Goal: Transaction & Acquisition: Obtain resource

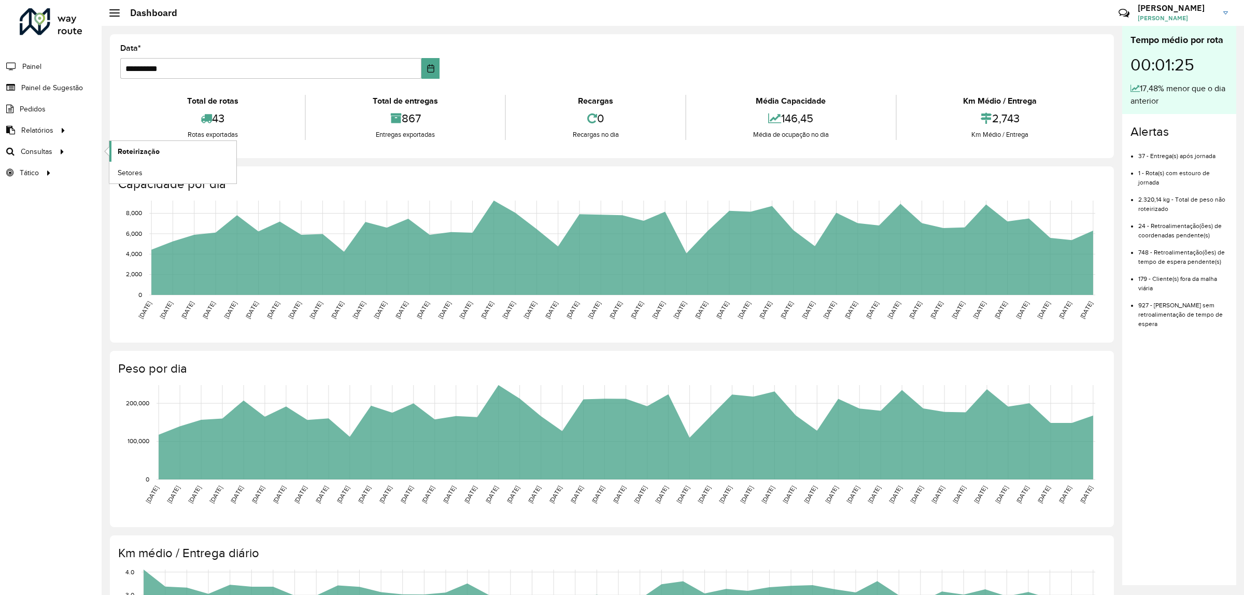
click at [172, 153] on link "Roteirização" at bounding box center [172, 151] width 127 height 21
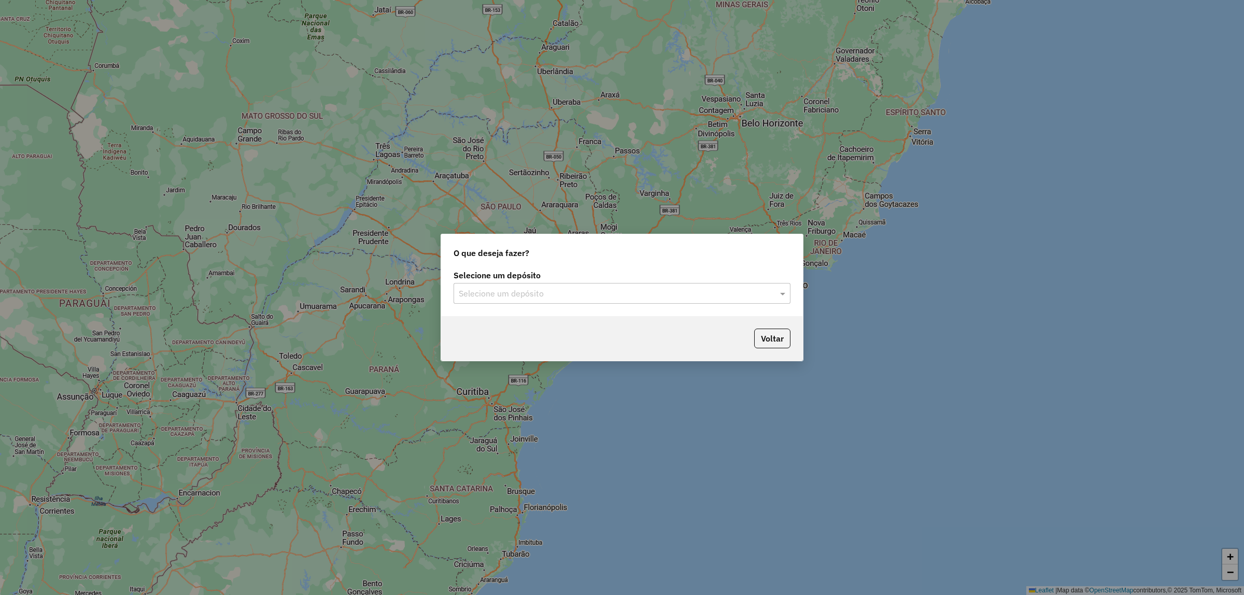
click at [655, 291] on input "text" at bounding box center [612, 294] width 306 height 12
click at [615, 320] on div "CDD Suzano" at bounding box center [622, 324] width 336 height 18
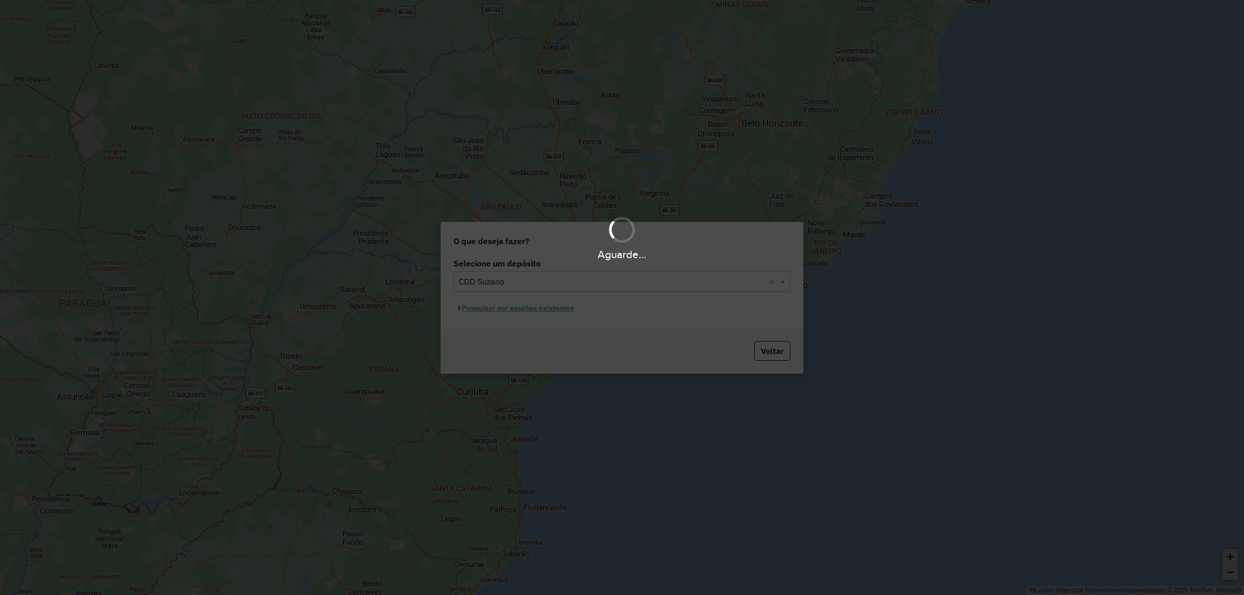
click at [542, 310] on div "Aguarde..." at bounding box center [622, 297] width 1244 height 595
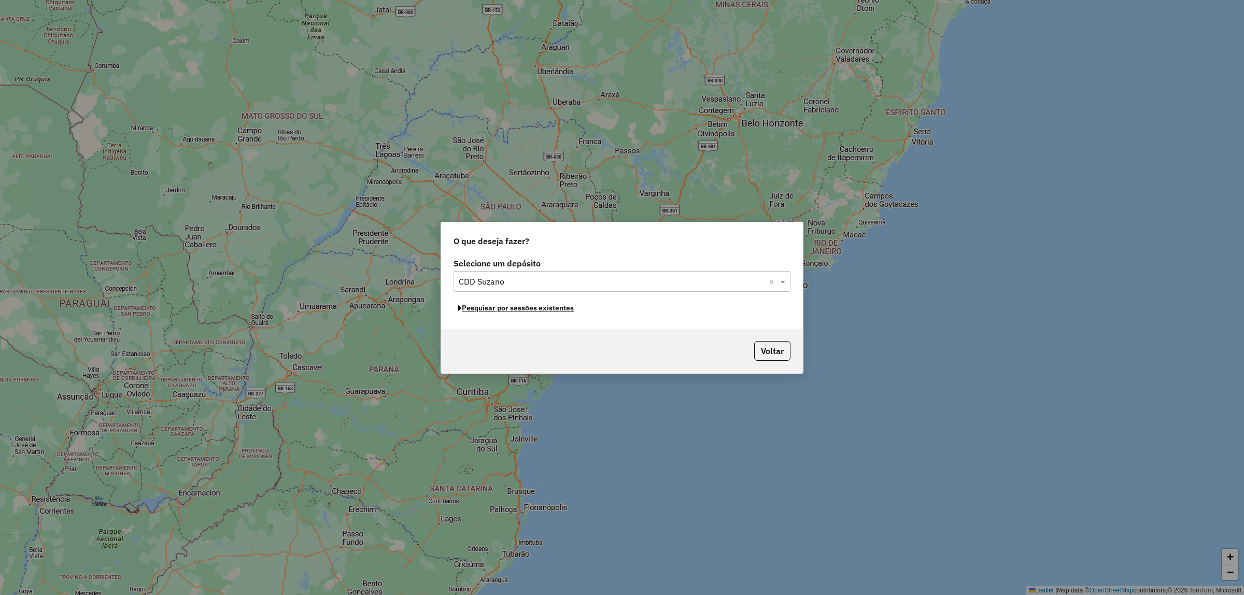
click at [542, 310] on button "Pesquisar por sessões existentes" at bounding box center [515, 308] width 125 height 16
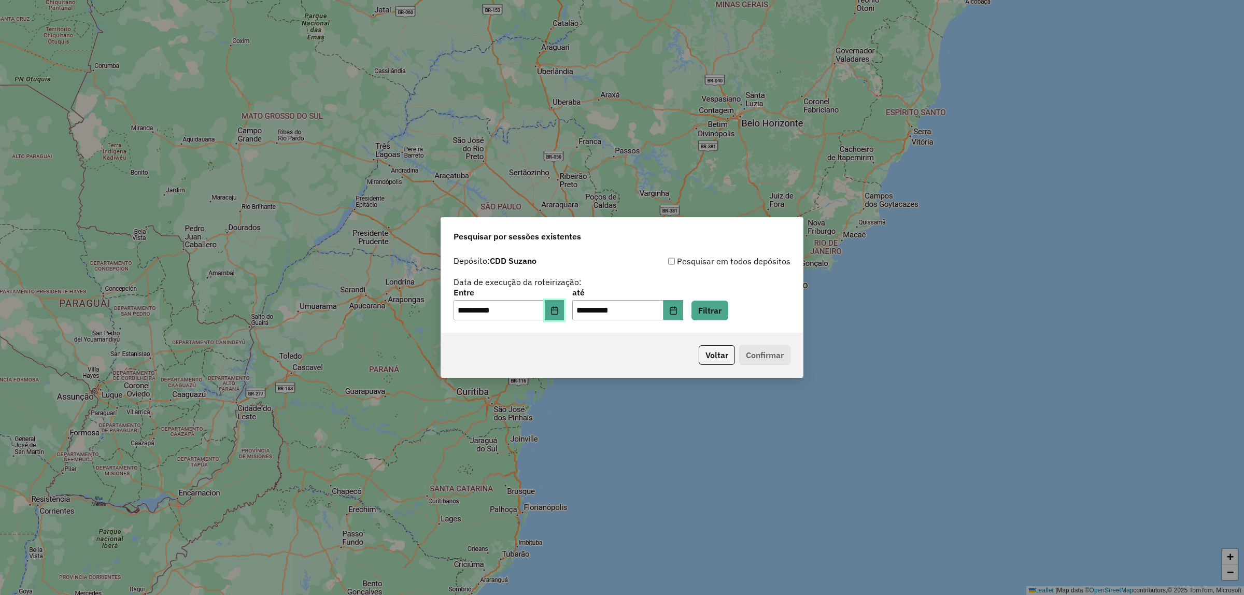
click at [558, 311] on icon "Choose Date" at bounding box center [554, 310] width 7 height 8
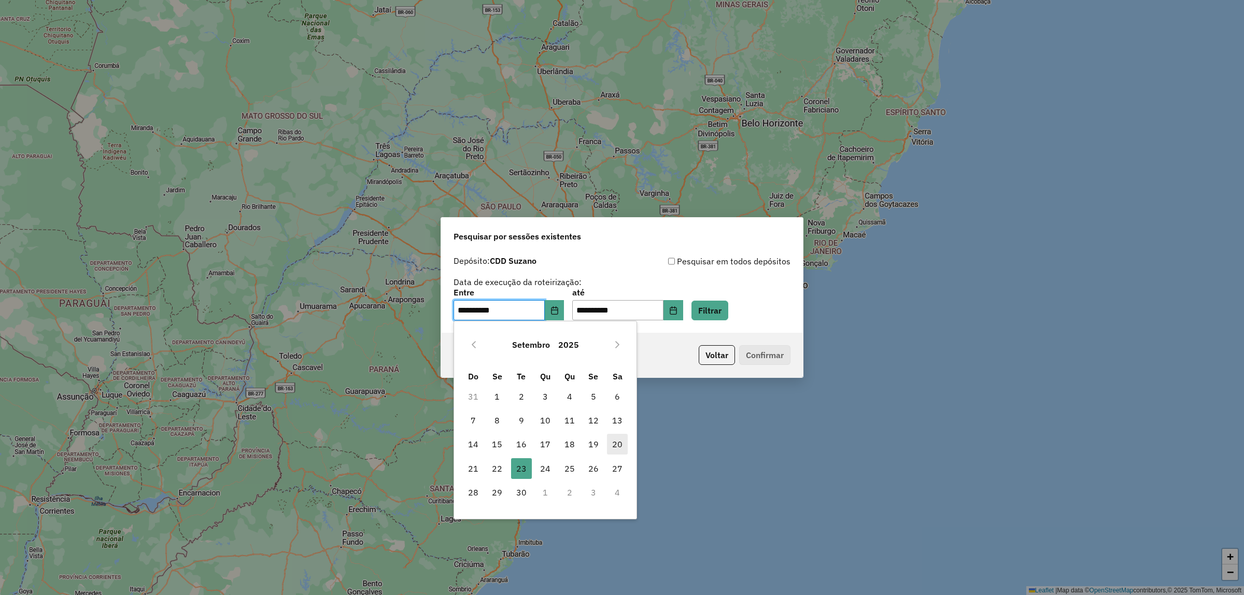
click at [620, 444] on span "20" at bounding box center [617, 444] width 21 height 21
type input "**********"
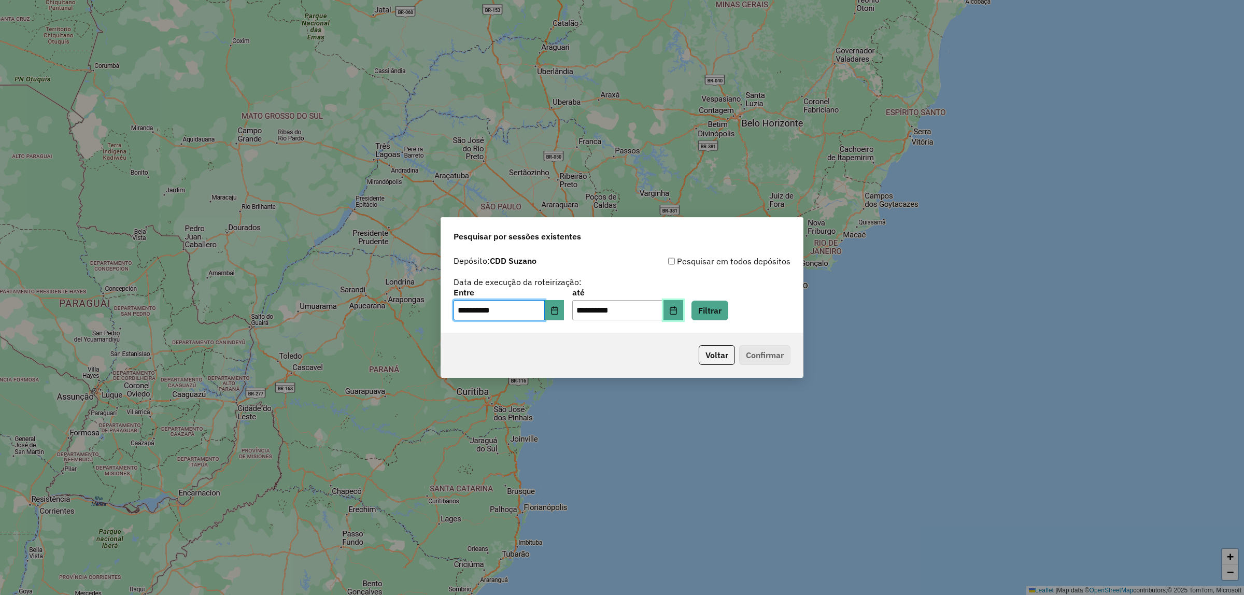
click at [676, 309] on icon "Choose Date" at bounding box center [673, 310] width 7 height 8
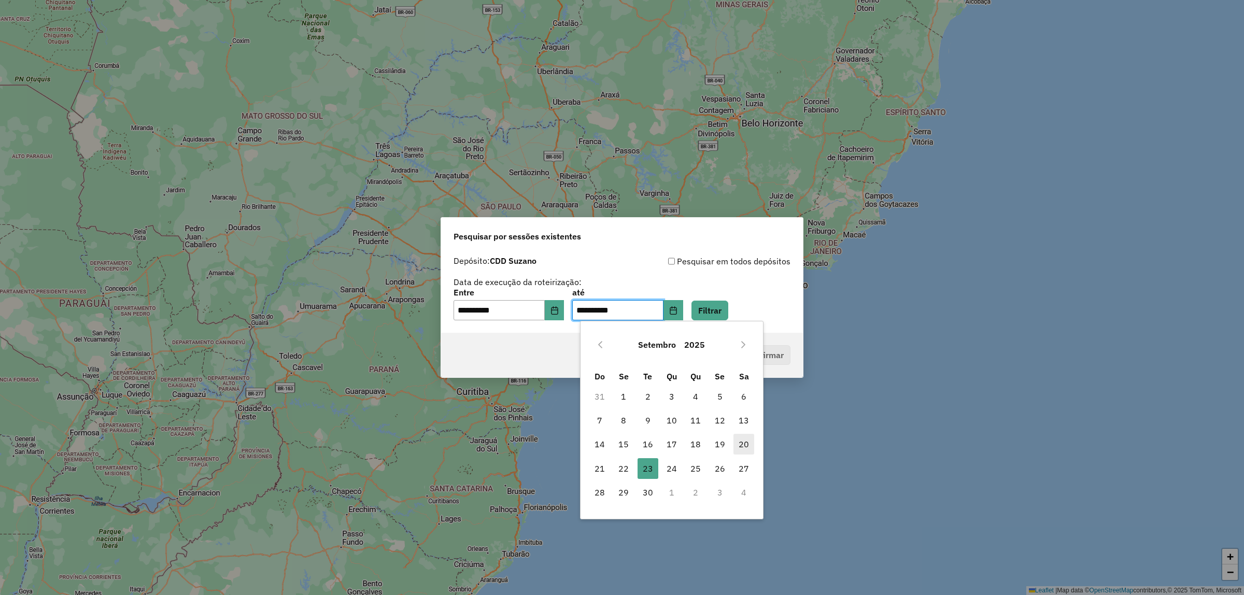
click at [747, 447] on span "20" at bounding box center [743, 444] width 21 height 21
type input "**********"
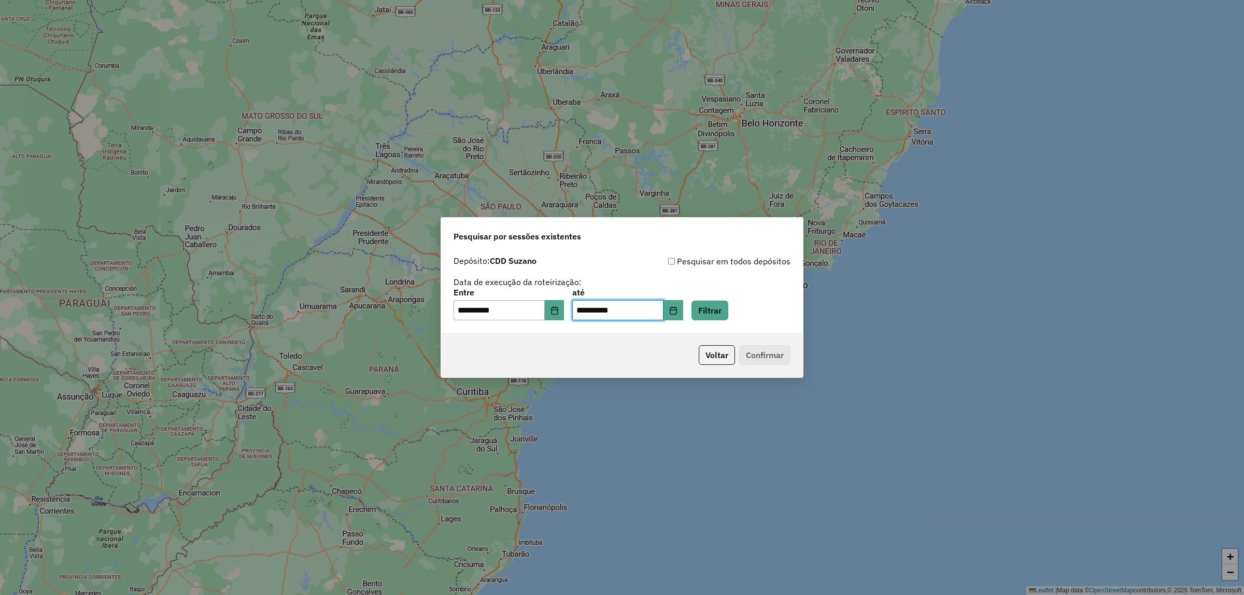
click at [730, 297] on div "**********" at bounding box center [621, 305] width 337 height 32
click at [728, 309] on button "Filtrar" at bounding box center [709, 311] width 37 height 20
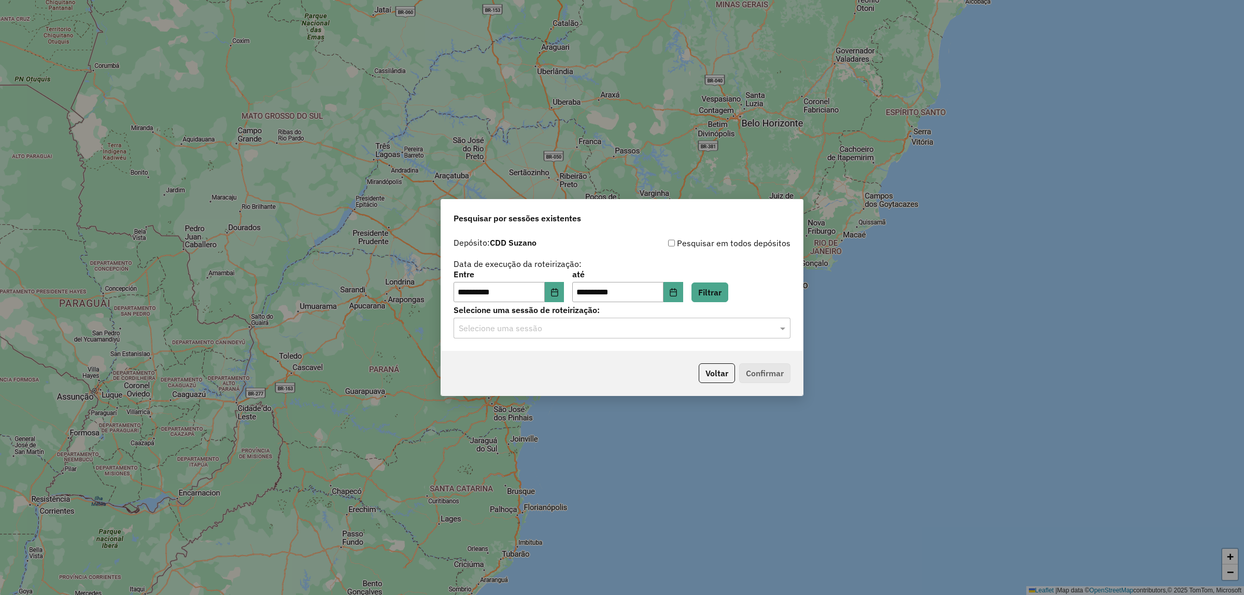
click at [646, 334] on input "text" at bounding box center [612, 328] width 306 height 12
click at [628, 365] on div "1279676 - [DATE] 20:25" at bounding box center [622, 359] width 336 height 18
click at [782, 379] on button "Confirmar" at bounding box center [764, 373] width 51 height 20
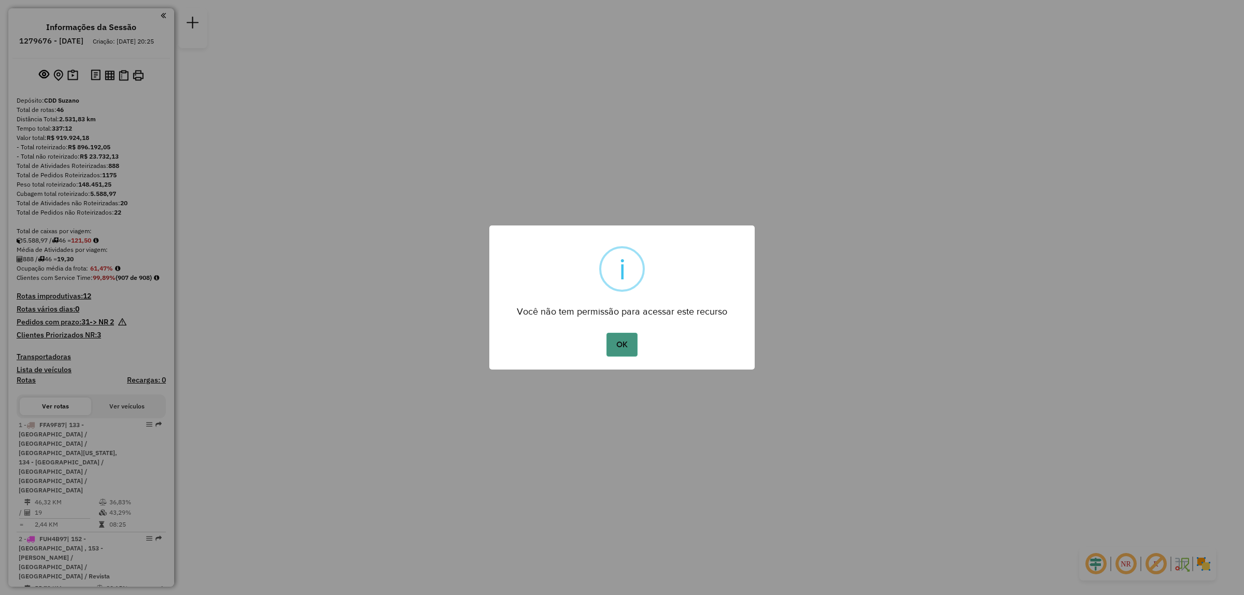
click at [623, 349] on button "OK" at bounding box center [621, 345] width 31 height 24
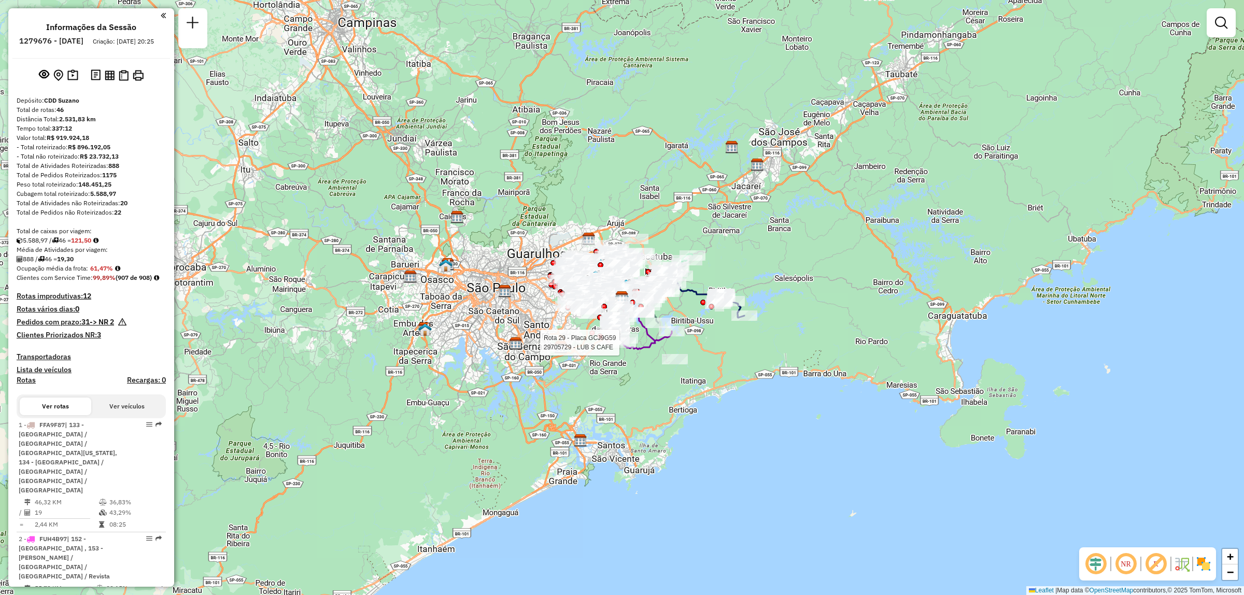
scroll to position [3179, 0]
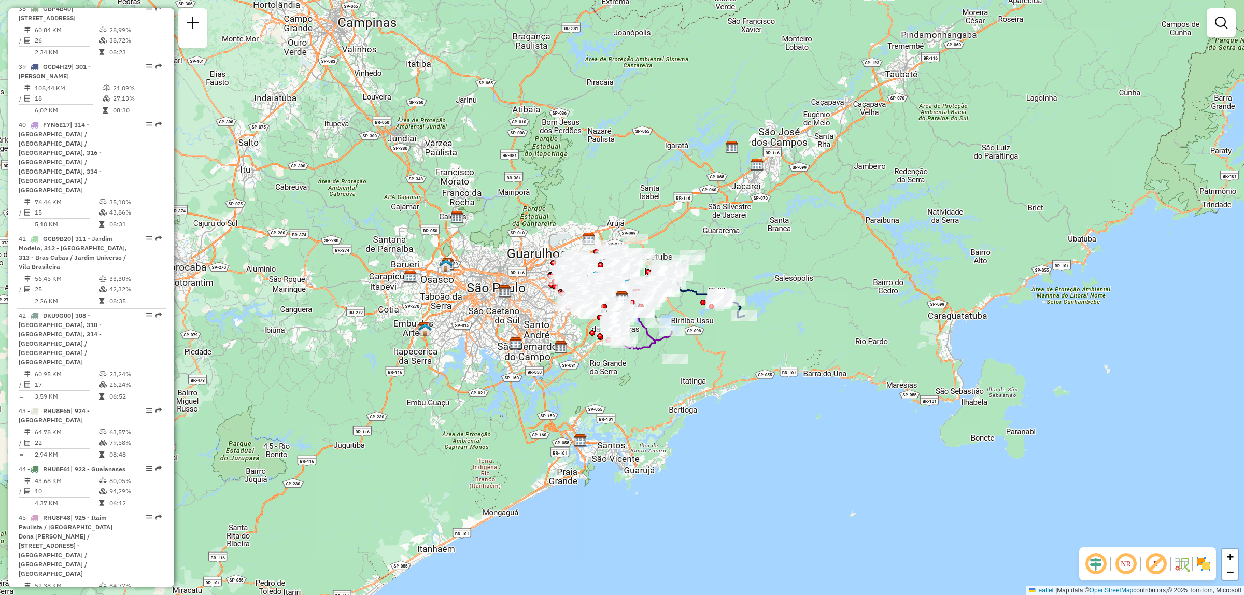
select select "**********"
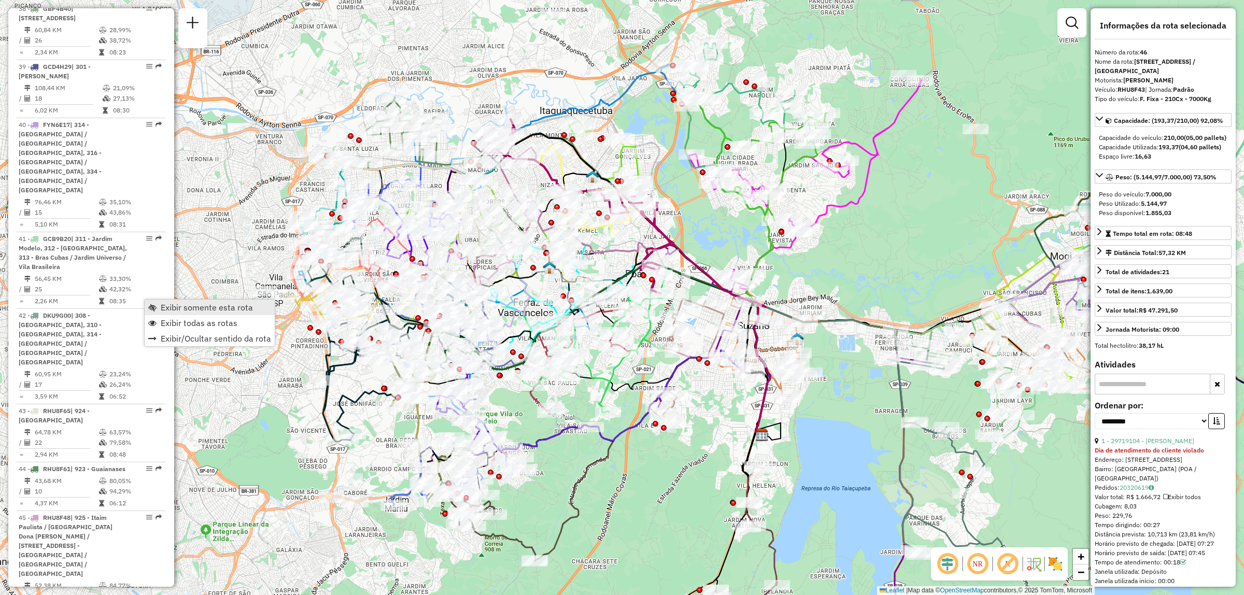
click at [174, 307] on span "Exibir somente esta rota" at bounding box center [207, 307] width 92 height 8
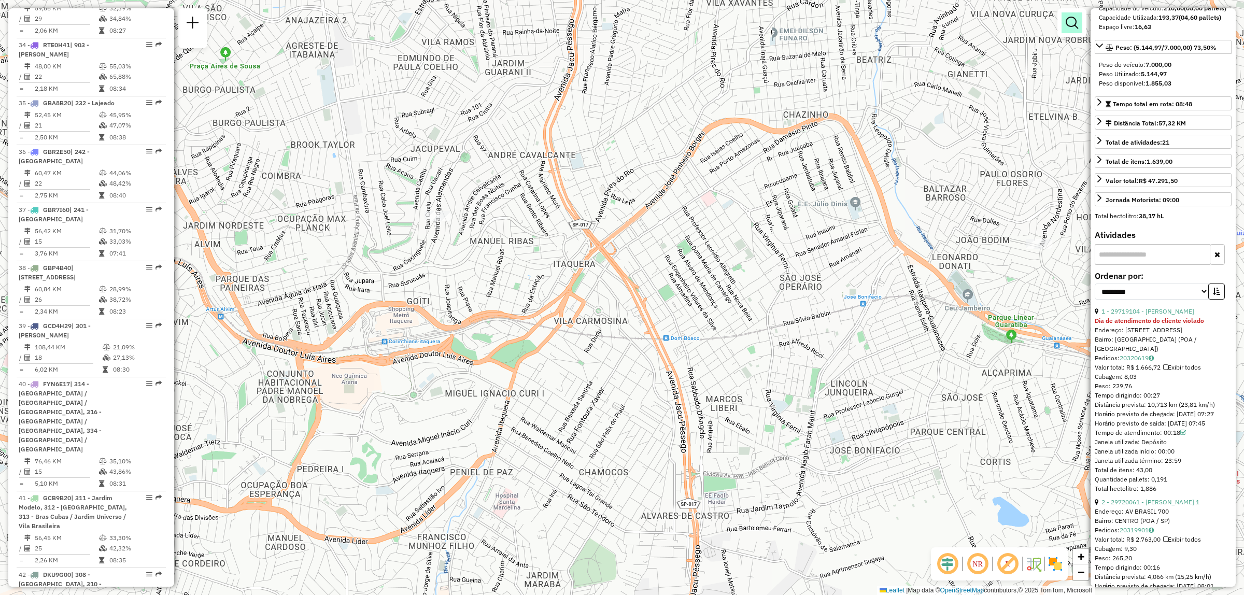
scroll to position [1433, 0]
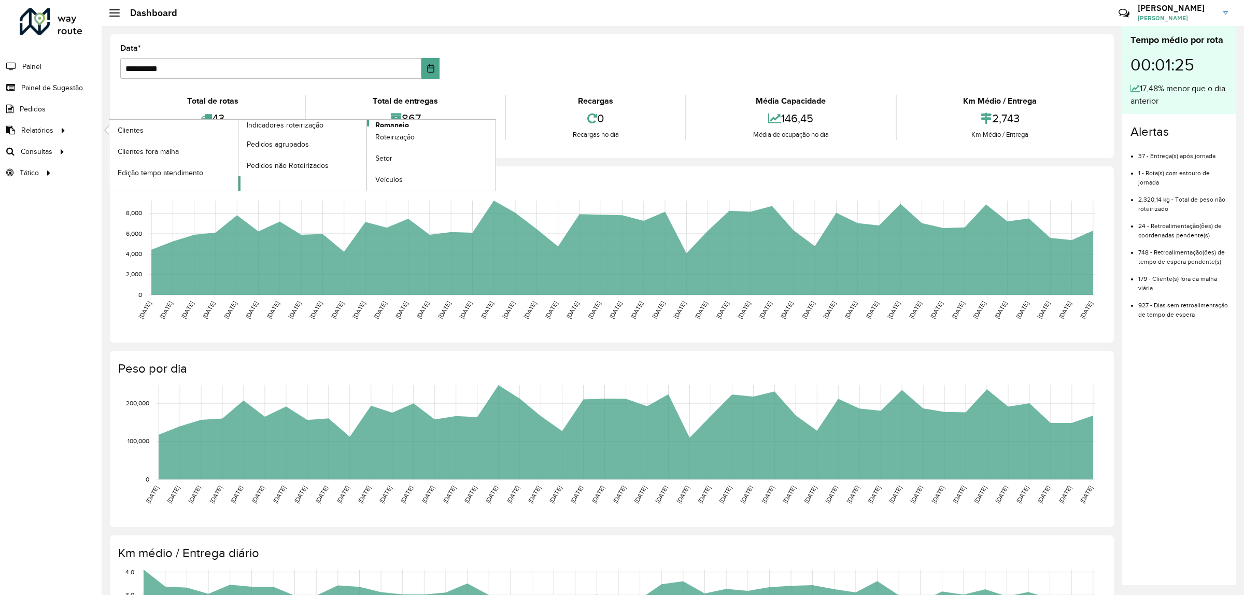
click at [389, 125] on span "Romaneio" at bounding box center [392, 125] width 34 height 11
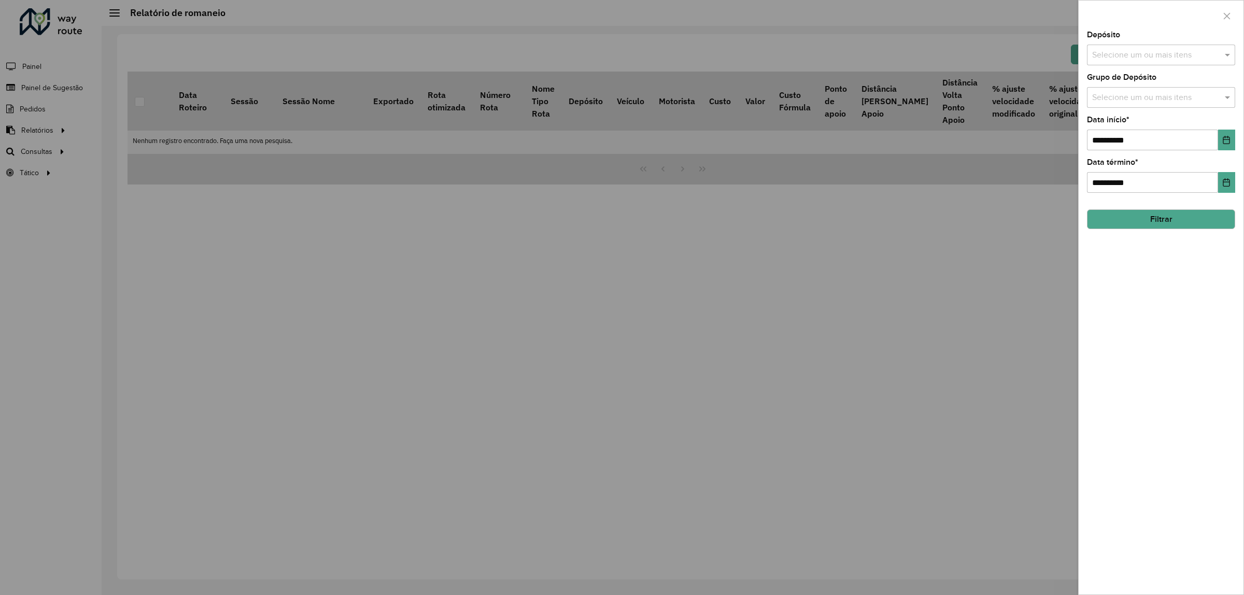
click at [1189, 53] on input "text" at bounding box center [1155, 55] width 133 height 12
click at [1159, 102] on div "CDD Suzano" at bounding box center [1160, 107] width 147 height 18
click at [1170, 16] on div at bounding box center [1160, 16] width 165 height 31
click at [1148, 105] on div "Selecione um ou mais itens" at bounding box center [1161, 97] width 148 height 21
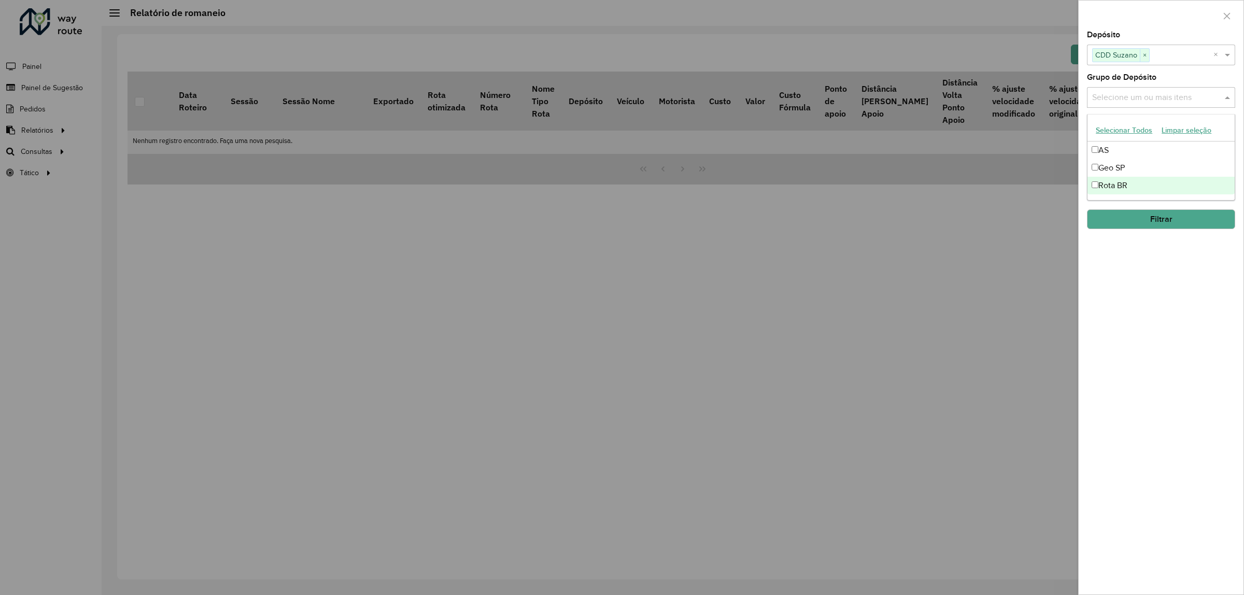
click at [1144, 180] on div "Rota BR" at bounding box center [1160, 186] width 147 height 18
click at [1131, 94] on span "×" at bounding box center [1128, 98] width 9 height 12
click at [1185, 79] on div "Grupo de Depósito Selecione um ou mais itens" at bounding box center [1161, 91] width 148 height 34
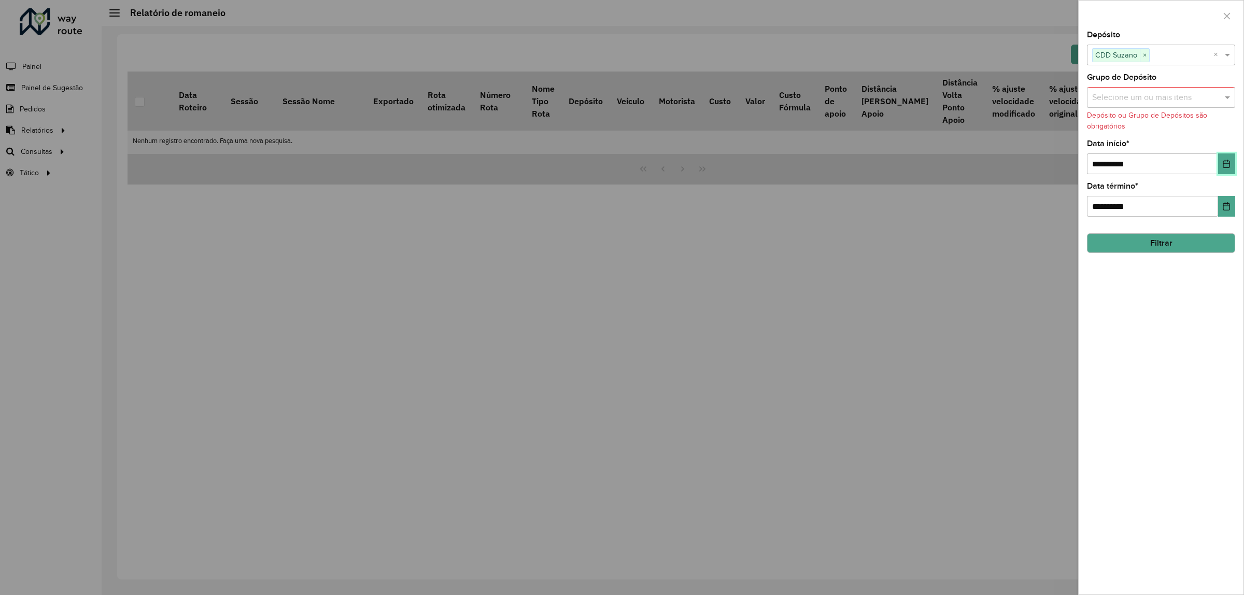
click at [1221, 166] on button "Choose Date" at bounding box center [1226, 163] width 17 height 21
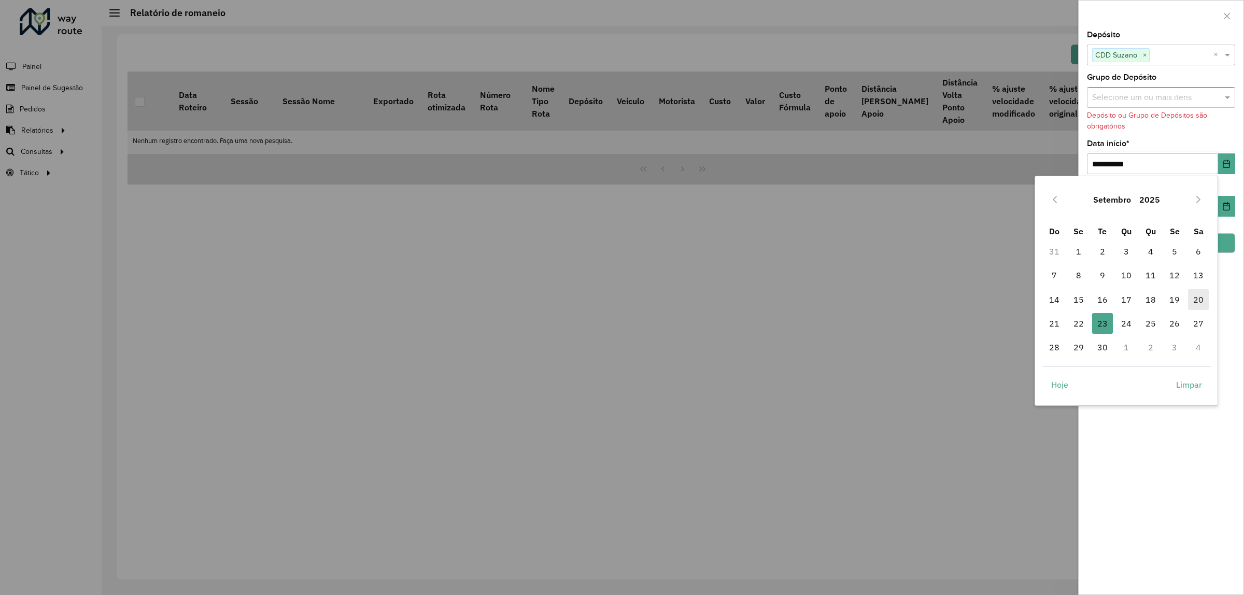
click at [1194, 300] on span "20" at bounding box center [1198, 299] width 21 height 21
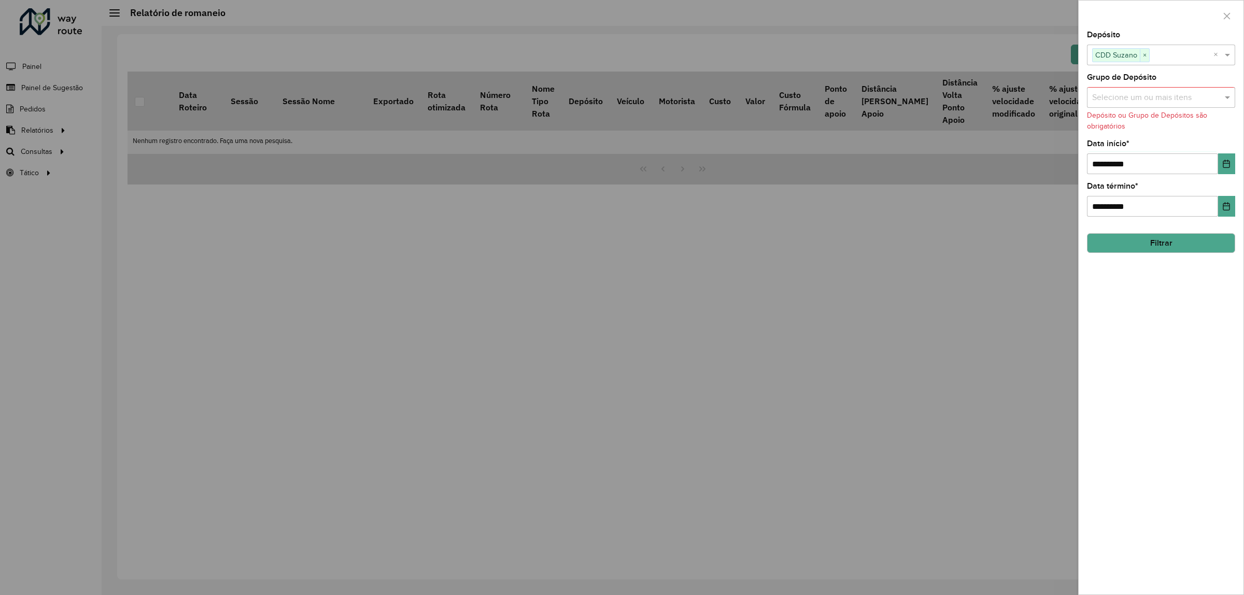
click at [1154, 250] on button "Filtrar" at bounding box center [1161, 243] width 148 height 20
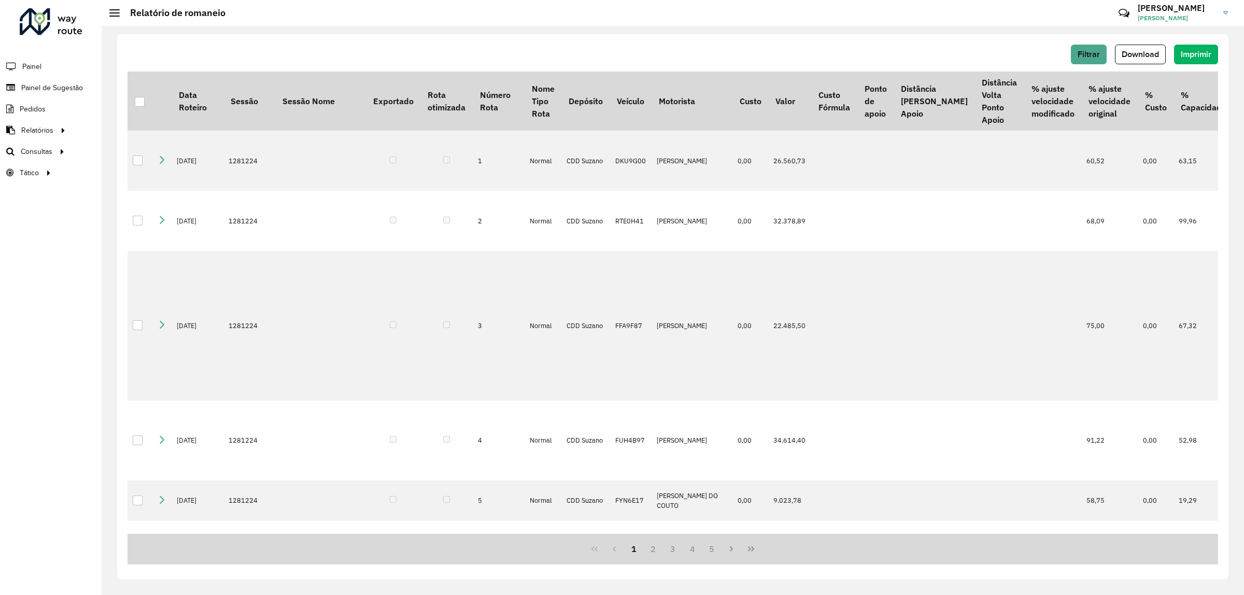
click at [1131, 68] on div "Filtrar Download Imprimir" at bounding box center [672, 58] width 1090 height 27
click at [1127, 53] on span "Download" at bounding box center [1139, 54] width 37 height 9
